Goal: Check status

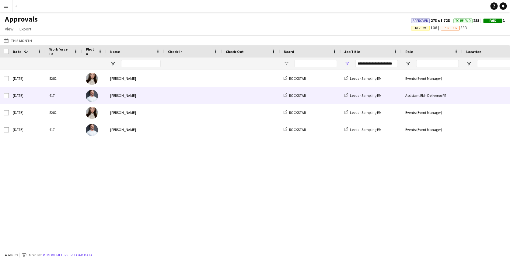
click at [125, 98] on div "[PERSON_NAME]" at bounding box center [135, 95] width 58 height 17
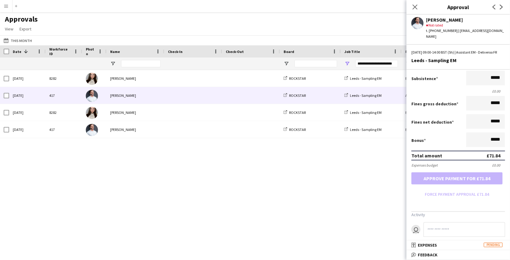
scroll to position [75, 0]
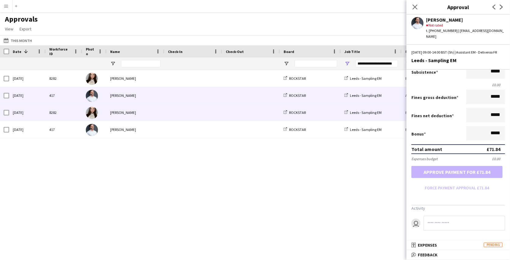
click at [185, 118] on span at bounding box center [193, 112] width 51 height 17
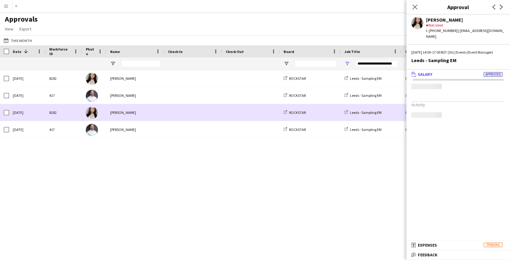
scroll to position [0, 0]
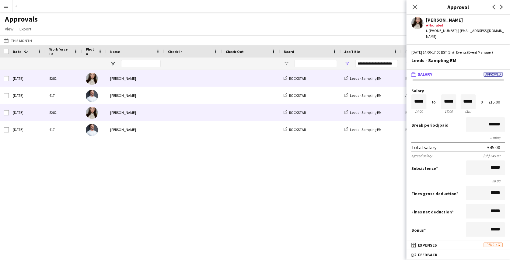
click at [237, 73] on span at bounding box center [251, 78] width 51 height 17
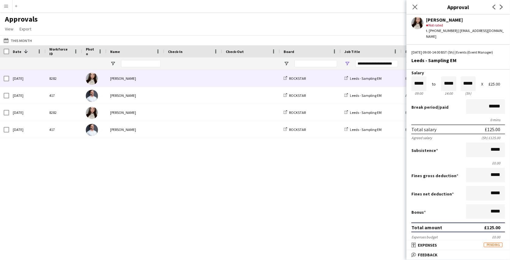
scroll to position [19, 0]
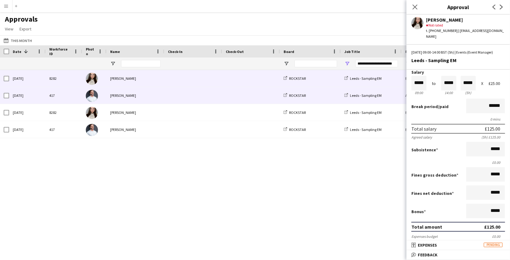
click at [198, 101] on span at bounding box center [193, 95] width 51 height 17
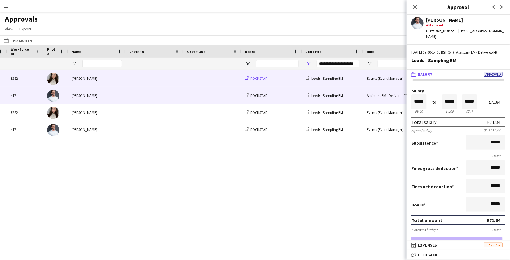
scroll to position [0, 0]
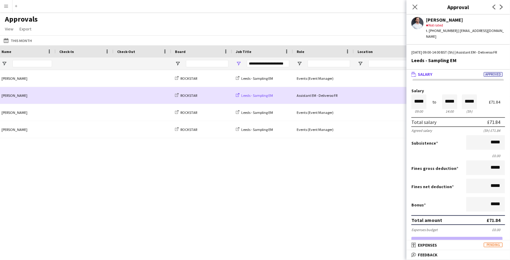
click at [267, 94] on span "Leeds - Sampling EM" at bounding box center [257, 95] width 32 height 5
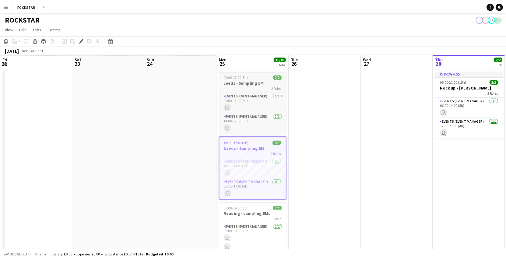
scroll to position [0, 209]
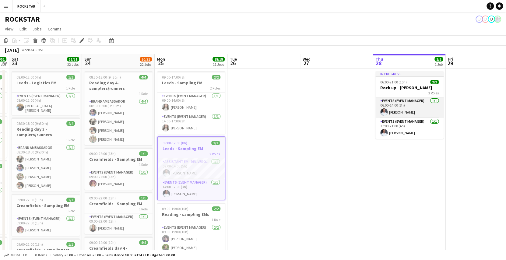
click at [394, 105] on app-card-role "Events (Event Manager) [DATE] 06:00-14:00 (8h) [PERSON_NAME]" at bounding box center [409, 107] width 68 height 21
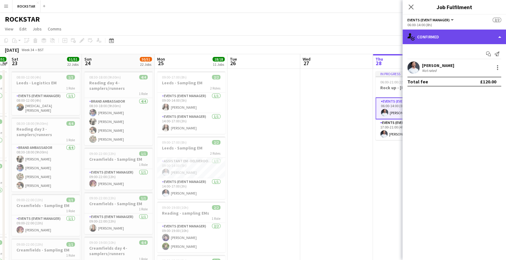
click at [449, 36] on div "single-neutral-actions-check-2 Confirmed" at bounding box center [453, 37] width 103 height 15
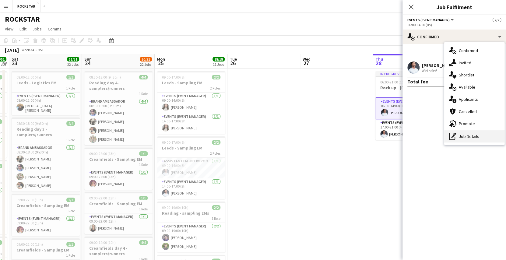
click at [470, 136] on div "pen-write Job Details" at bounding box center [474, 136] width 60 height 12
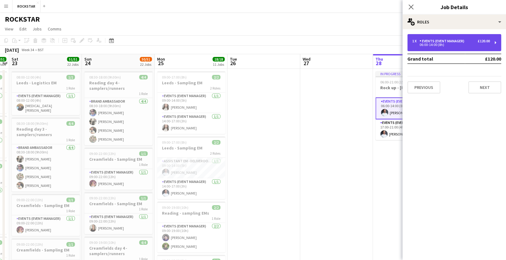
click at [454, 44] on div "06:00-14:00 (8h)" at bounding box center [451, 44] width 78 height 3
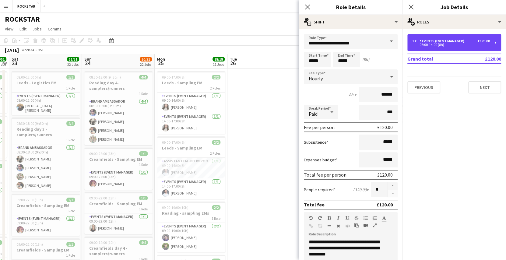
scroll to position [0, 0]
